Goal: Check status: Check status

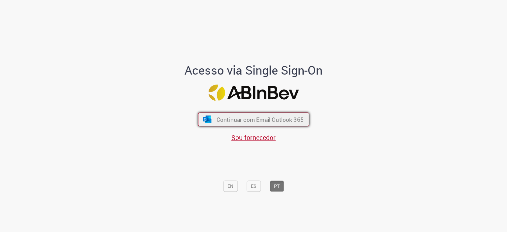
click at [248, 117] on span "Continuar com Email Outlook 365" at bounding box center [259, 120] width 87 height 8
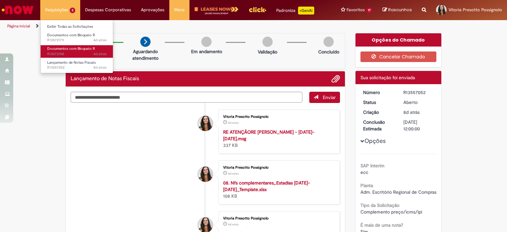
click at [73, 48] on span "Documentos com Bloqueio R" at bounding box center [71, 48] width 48 height 5
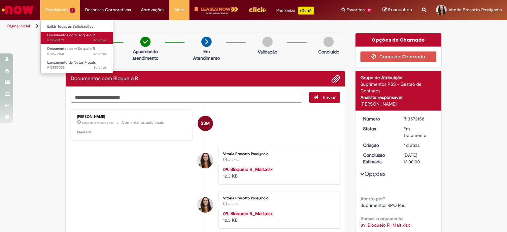
click at [67, 38] on span "4d atrás 4 dias atrás R13572179" at bounding box center [76, 40] width 59 height 5
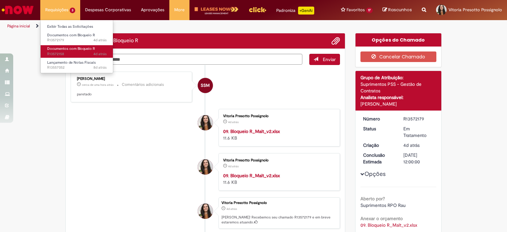
click at [65, 51] on span "4d atrás 4 dias atrás R13572158" at bounding box center [76, 53] width 59 height 5
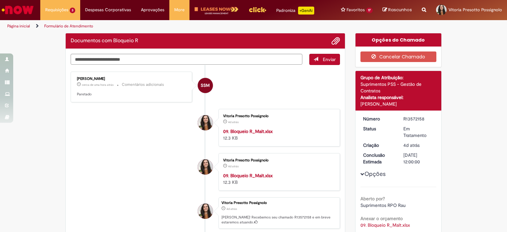
click at [124, 156] on li "Vitoria Presotto Possignolo 4d atrás 4 dias atrás 09. Bloqueio R_Malt.xlsx 12.3…" at bounding box center [205, 172] width 269 height 38
